Goal: Task Accomplishment & Management: Use online tool/utility

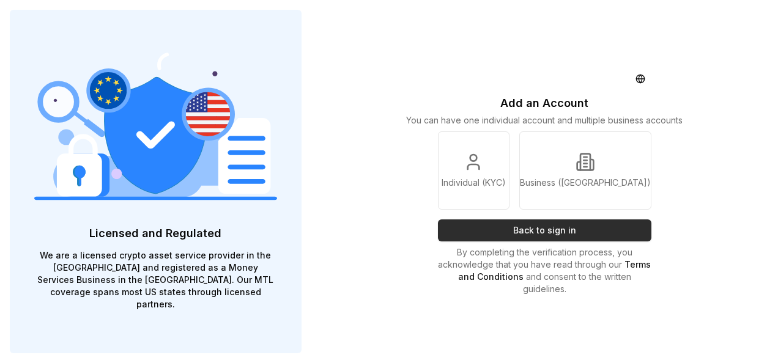
click at [569, 229] on button "Back to sign in" at bounding box center [545, 230] width 214 height 22
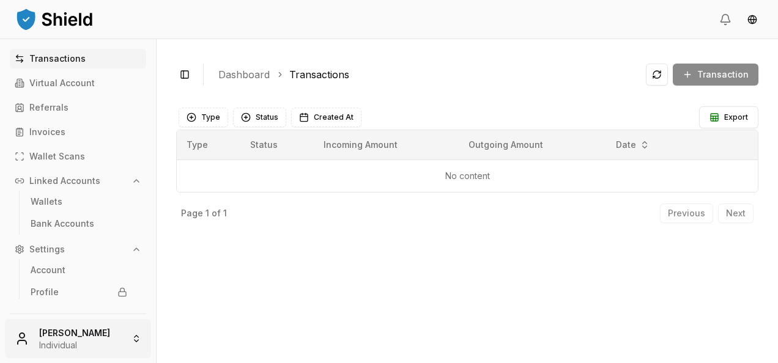
click at [106, 344] on html "Transactions Virtual Account Referrals Invoices Wallet Scans Linked Accounts Wa…" at bounding box center [389, 181] width 778 height 363
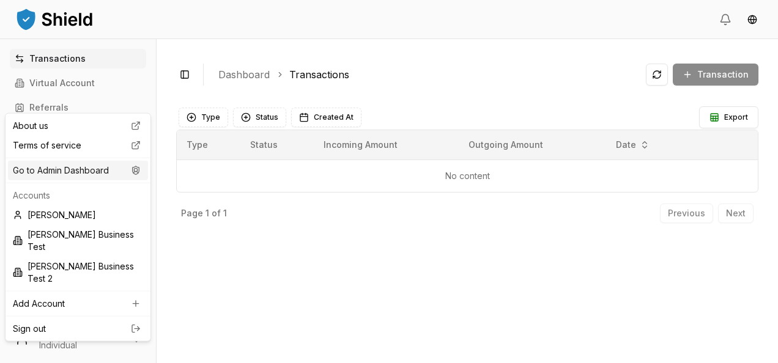
click at [116, 177] on div "Go to Admin Dashboard" at bounding box center [78, 171] width 140 height 20
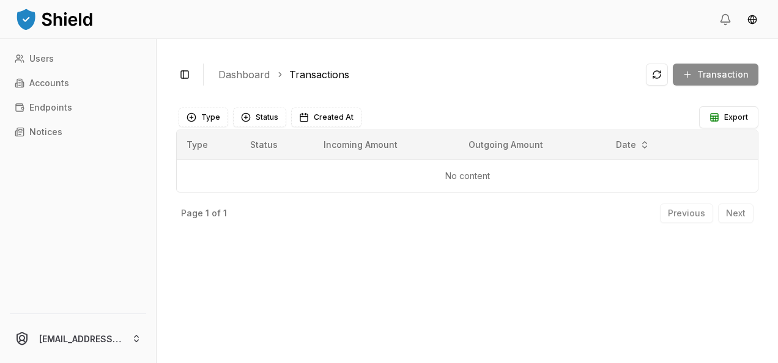
click at [93, 94] on div "Users Accounts Endpoints Notices" at bounding box center [78, 174] width 156 height 250
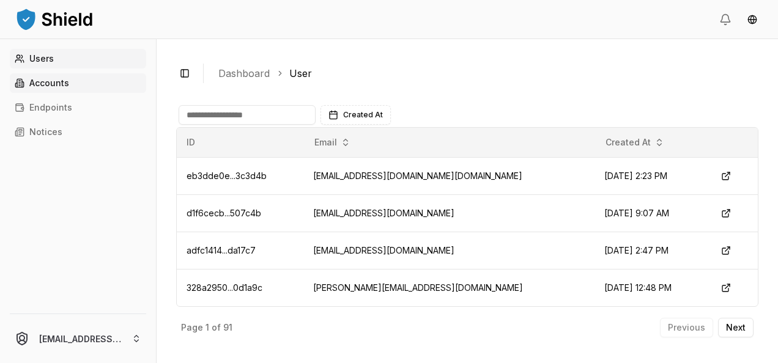
click at [88, 89] on link "Accounts" at bounding box center [78, 83] width 136 height 20
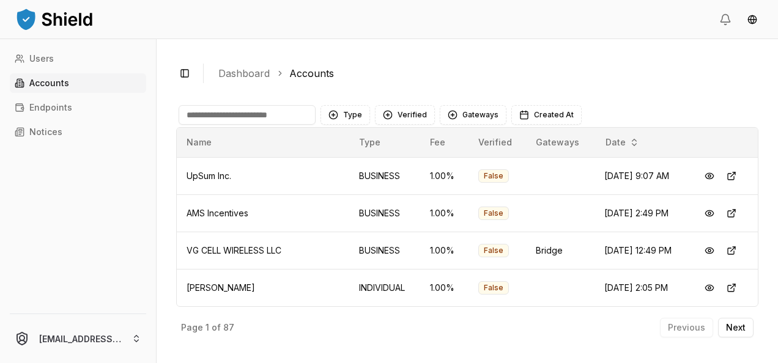
click at [237, 116] on input at bounding box center [247, 115] width 137 height 20
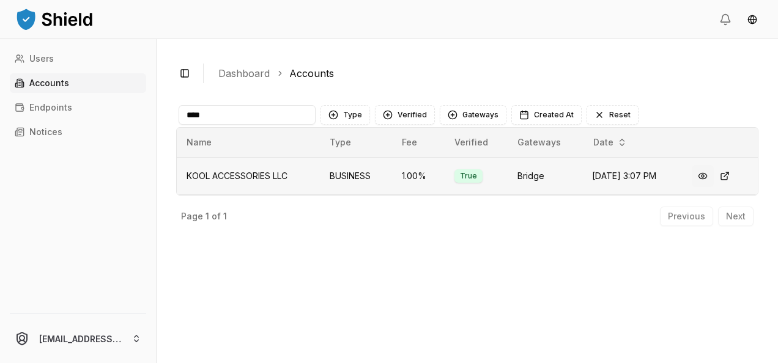
type input "****"
click at [705, 171] on button at bounding box center [702, 176] width 22 height 22
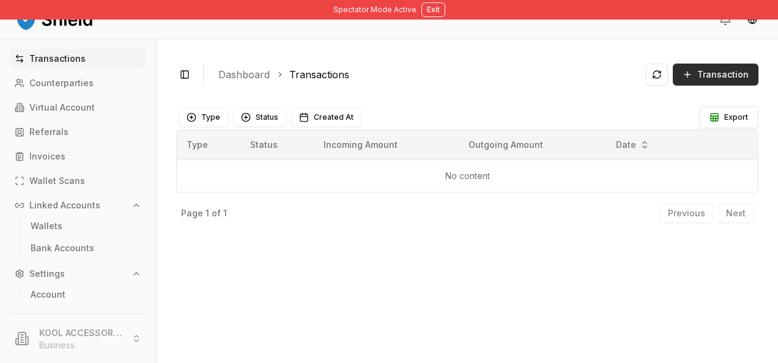
click at [684, 73] on button "Transaction" at bounding box center [716, 75] width 86 height 22
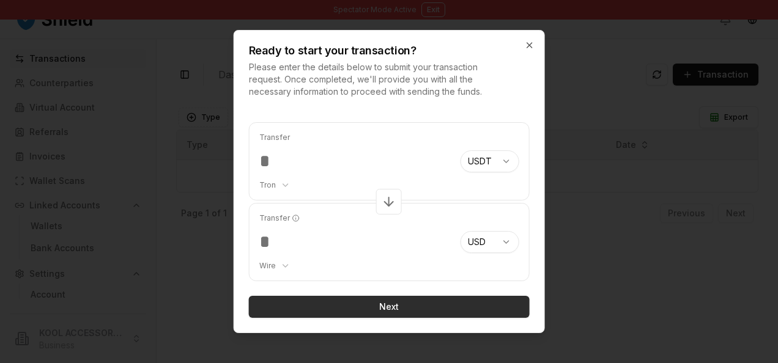
type input "***"
click at [397, 308] on button "Next" at bounding box center [389, 307] width 281 height 22
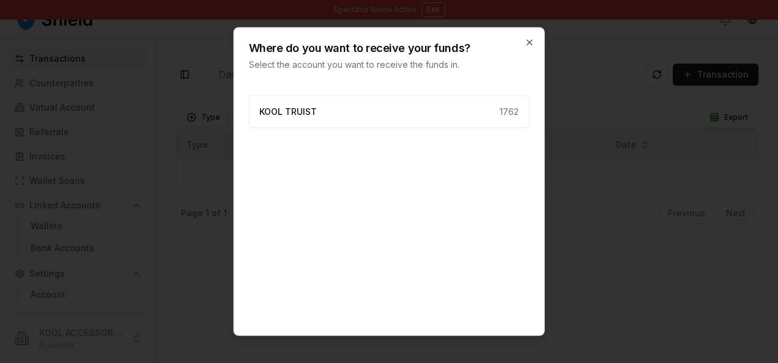
click at [527, 53] on div "Where do you want to receive your funds? Select the account you want to receive…" at bounding box center [389, 49] width 310 height 43
click at [529, 48] on div "Where do you want to receive your funds? Select the account you want to receive…" at bounding box center [389, 49] width 310 height 43
click at [529, 43] on icon "button" at bounding box center [528, 42] width 5 height 5
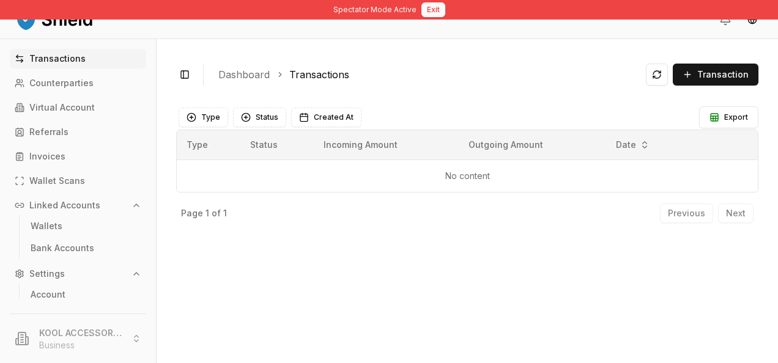
click at [424, 15] on button "Exit" at bounding box center [433, 9] width 24 height 15
